Goal: Task Accomplishment & Management: Use online tool/utility

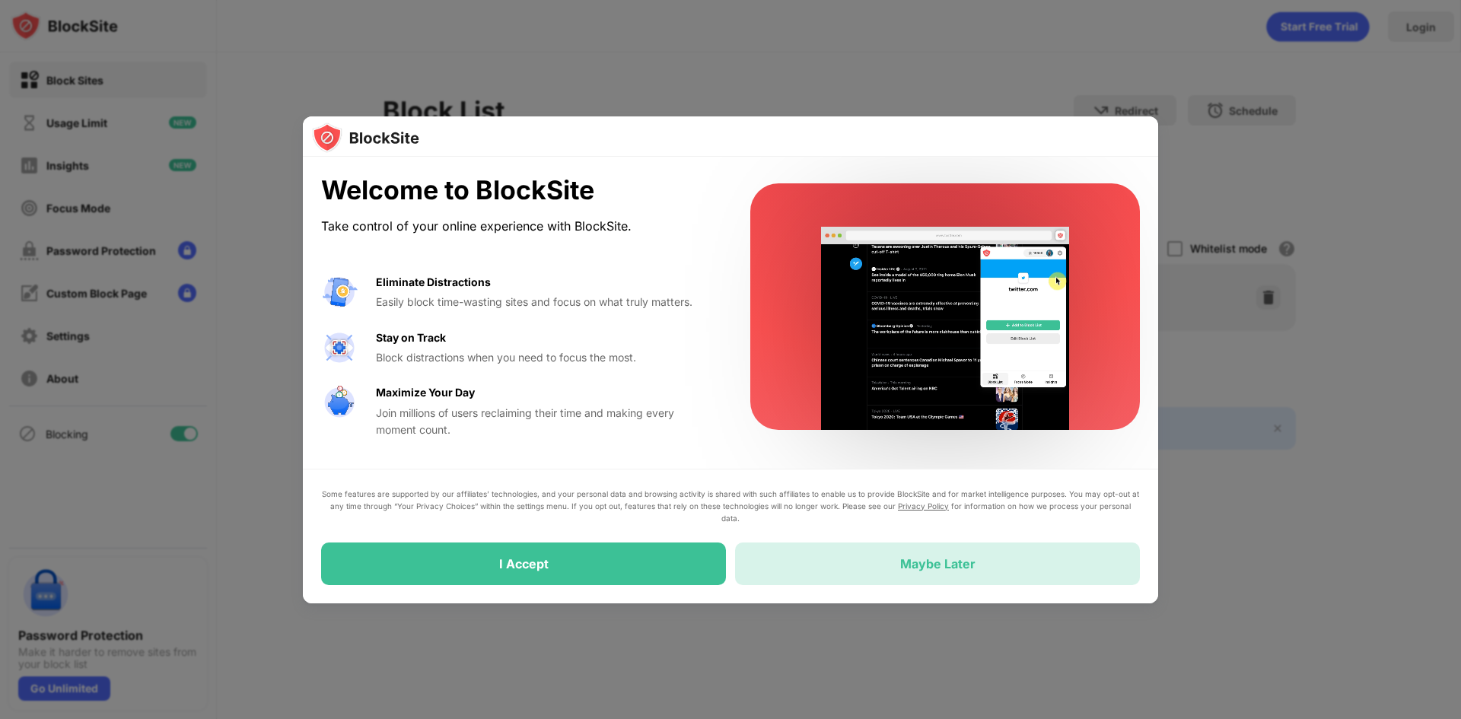
click at [819, 558] on div "Maybe Later" at bounding box center [937, 563] width 405 height 43
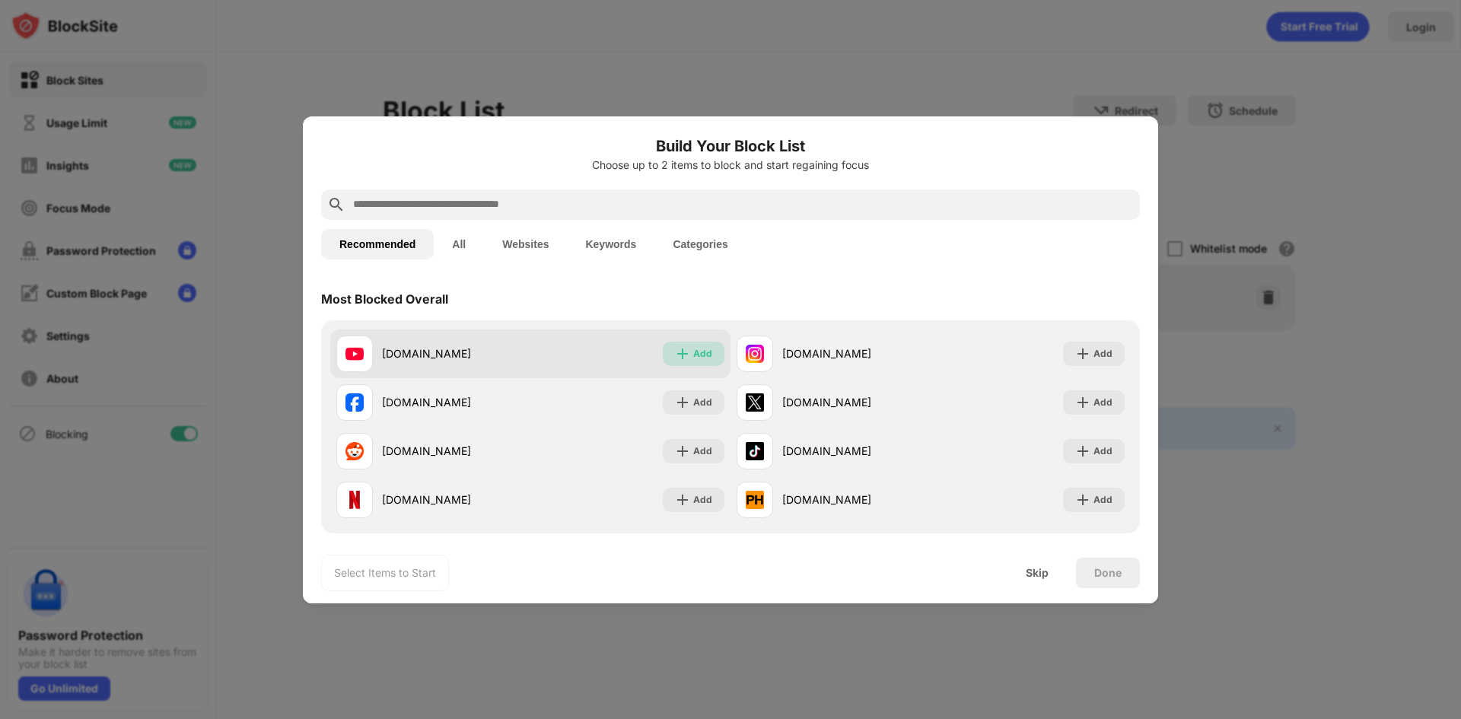
click at [685, 358] on div "Add" at bounding box center [694, 354] width 62 height 24
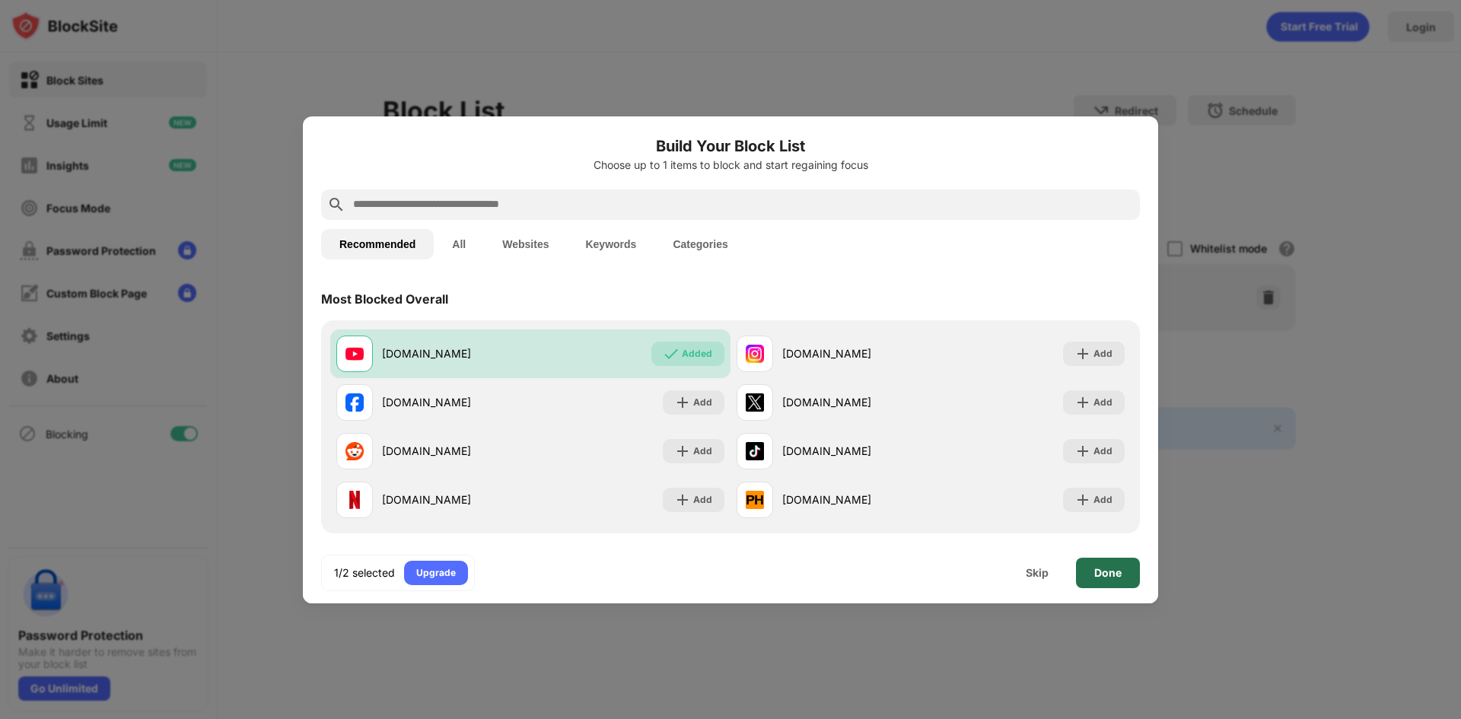
click at [1117, 577] on div "Done" at bounding box center [1107, 573] width 27 height 12
